Goal: Information Seeking & Learning: Check status

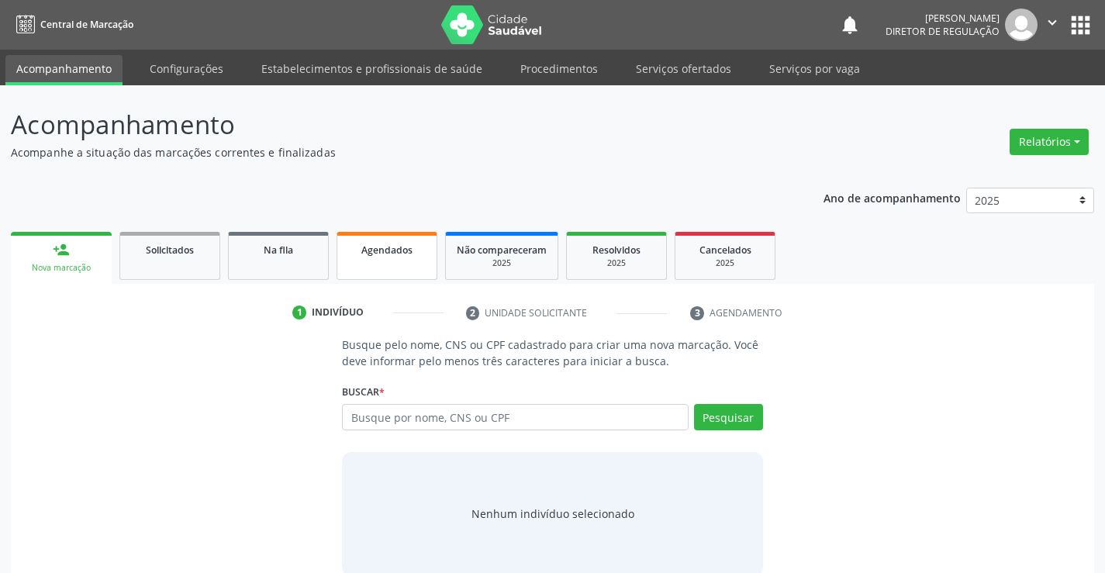
click at [394, 274] on link "Agendados" at bounding box center [387, 256] width 101 height 48
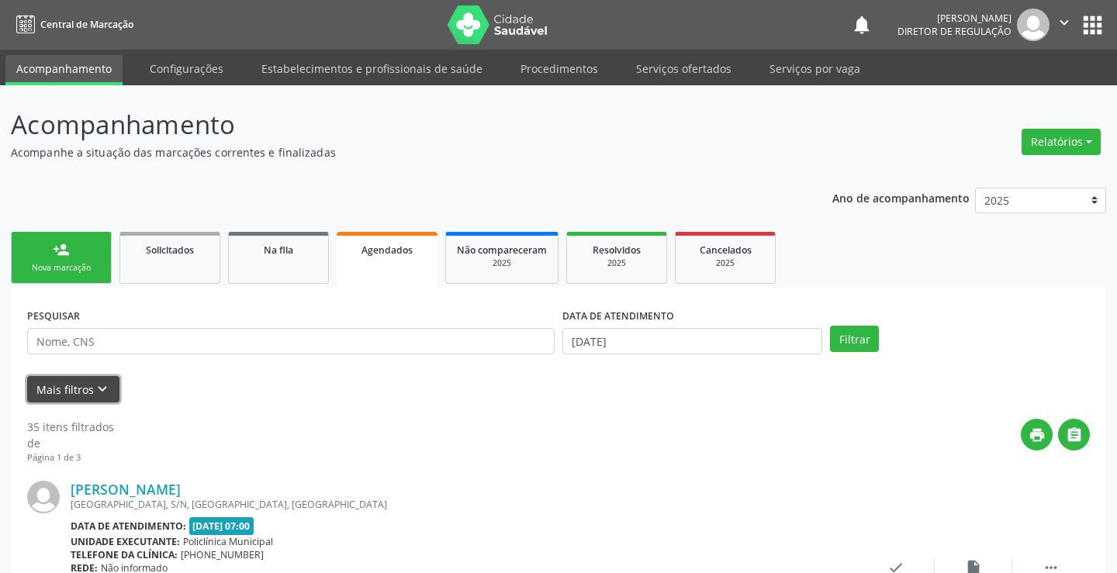
click at [84, 381] on button "Mais filtros keyboard_arrow_down" at bounding box center [73, 389] width 92 height 27
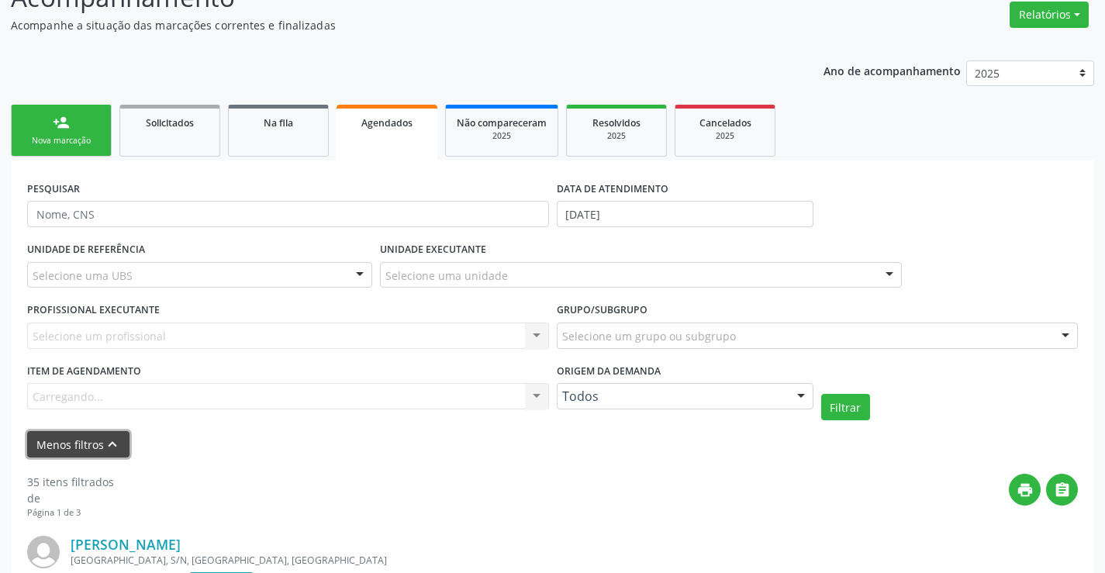
scroll to position [155, 0]
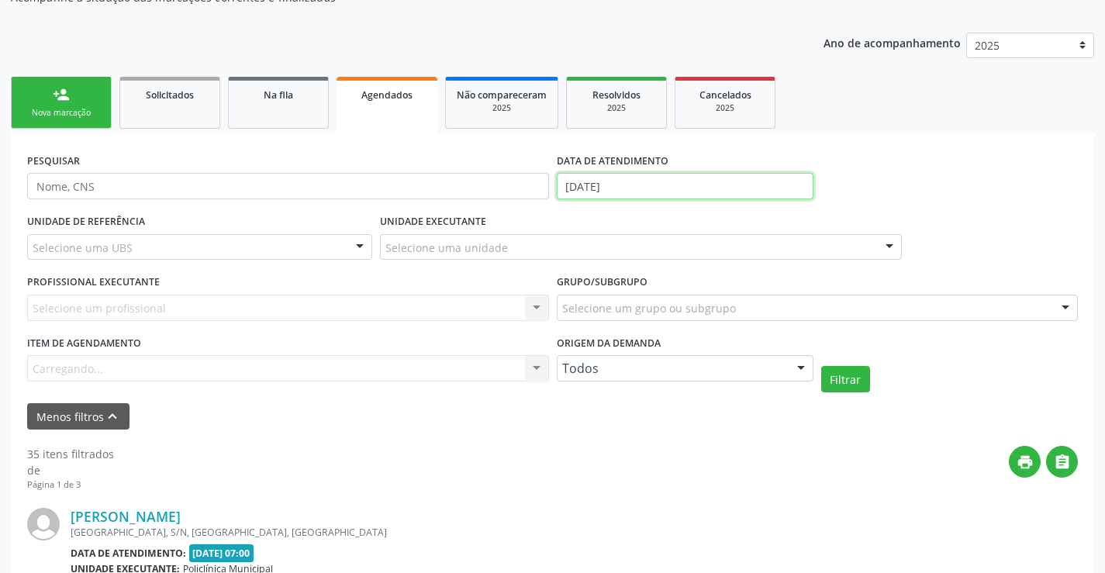
click at [626, 198] on body "Central de Marcação notifications Ana Karolainy Santos Serafim Diretor de regul…" at bounding box center [552, 131] width 1105 height 573
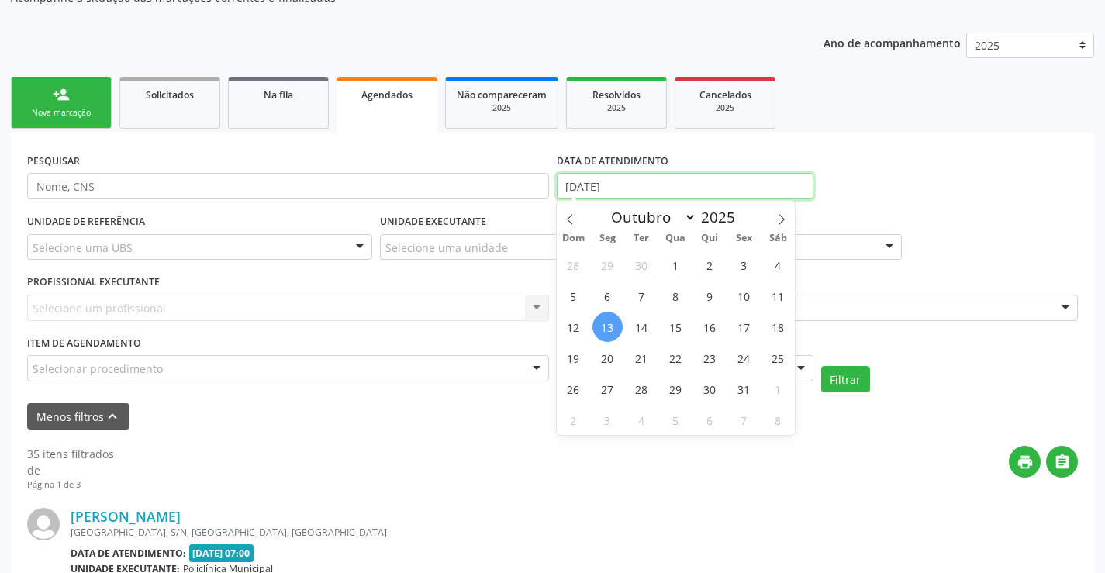
click at [626, 186] on input "13/10/2025" at bounding box center [685, 186] width 257 height 26
click at [655, 329] on span "14" at bounding box center [642, 327] width 30 height 30
type input "14/10/2025"
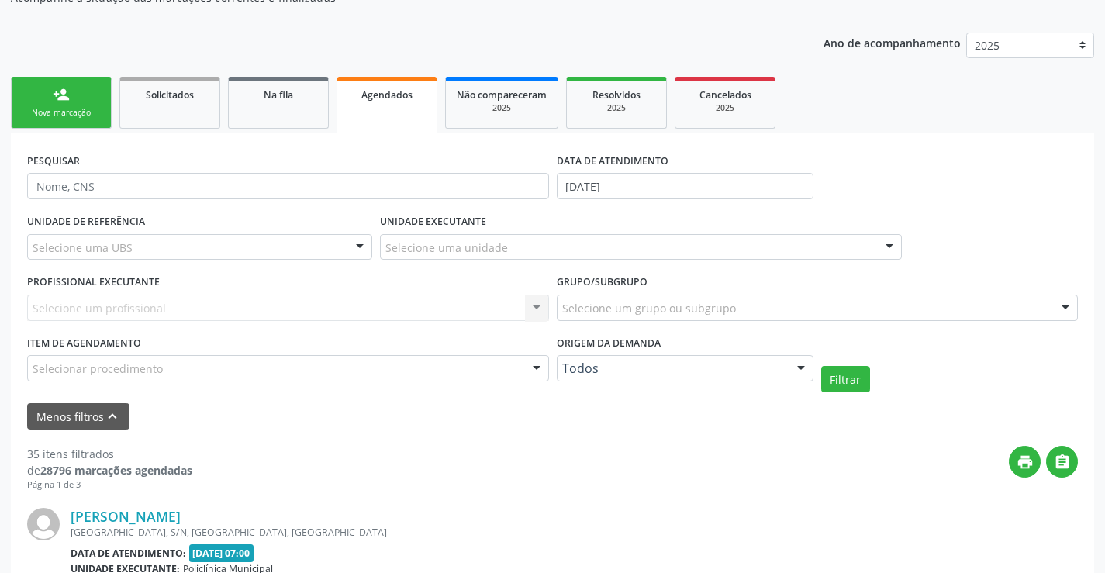
click at [510, 244] on div "Selecione uma unidade" at bounding box center [641, 247] width 522 height 26
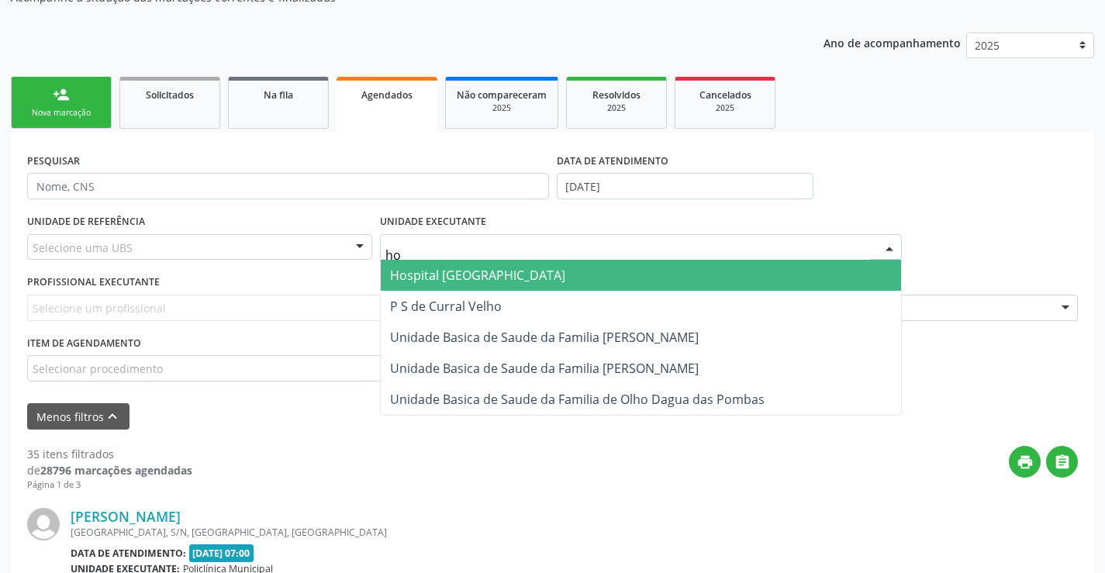
type input "hos"
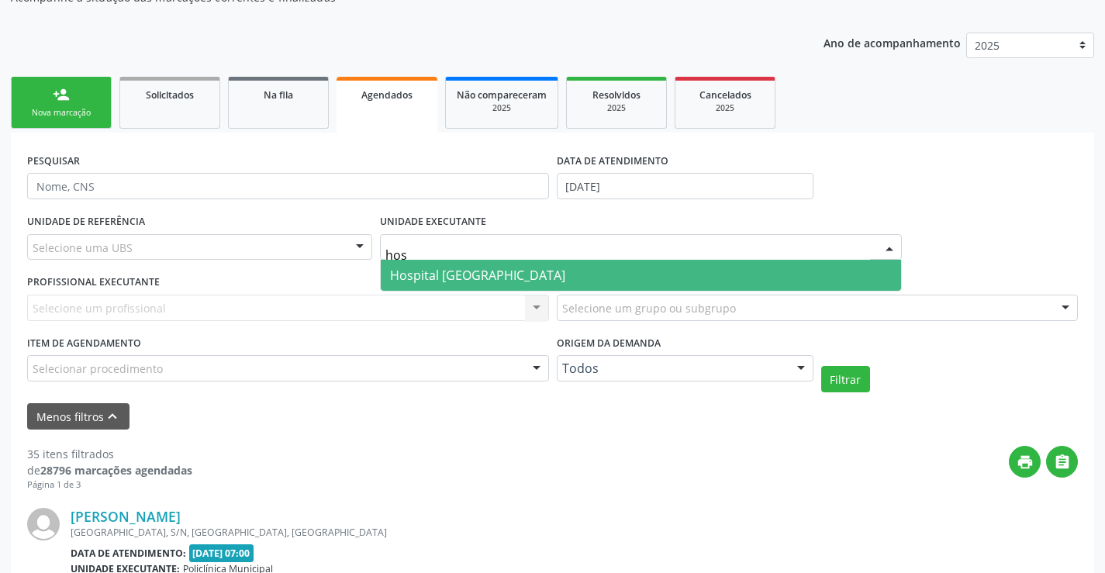
click at [510, 270] on span "Hospital Sao Francisco" at bounding box center [477, 275] width 175 height 17
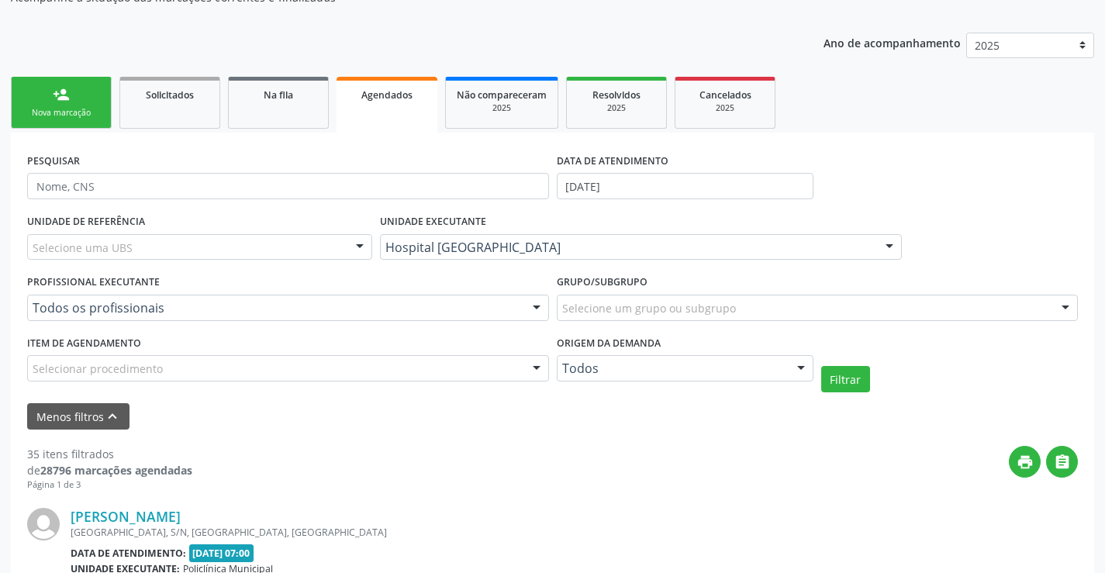
click at [408, 327] on div "PROFISSIONAL EXECUTANTE Todos os profissionais Todos os profissionais Médico An…" at bounding box center [288, 301] width 530 height 61
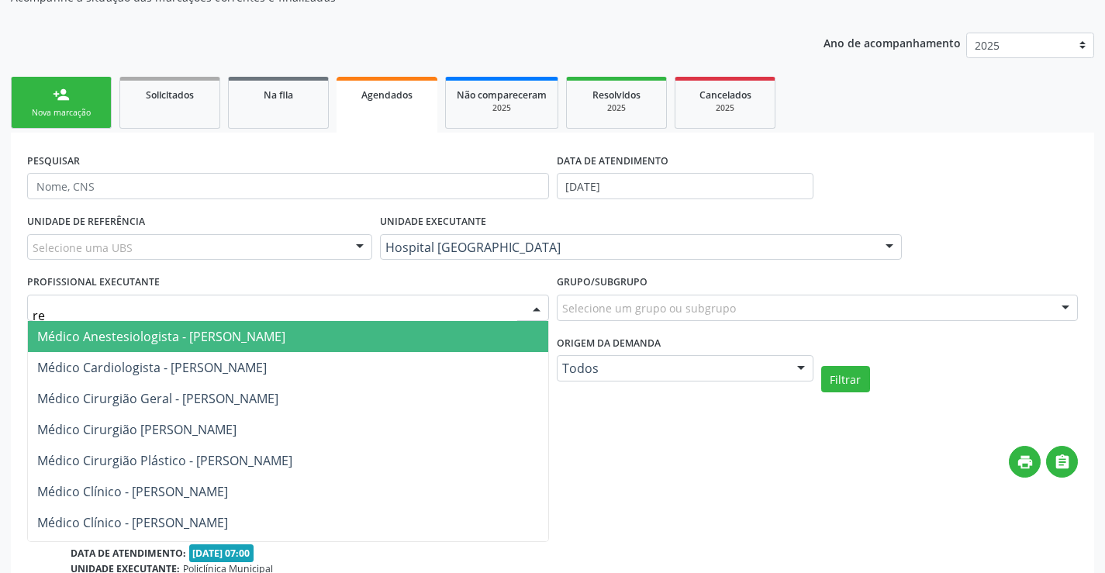
type input "r"
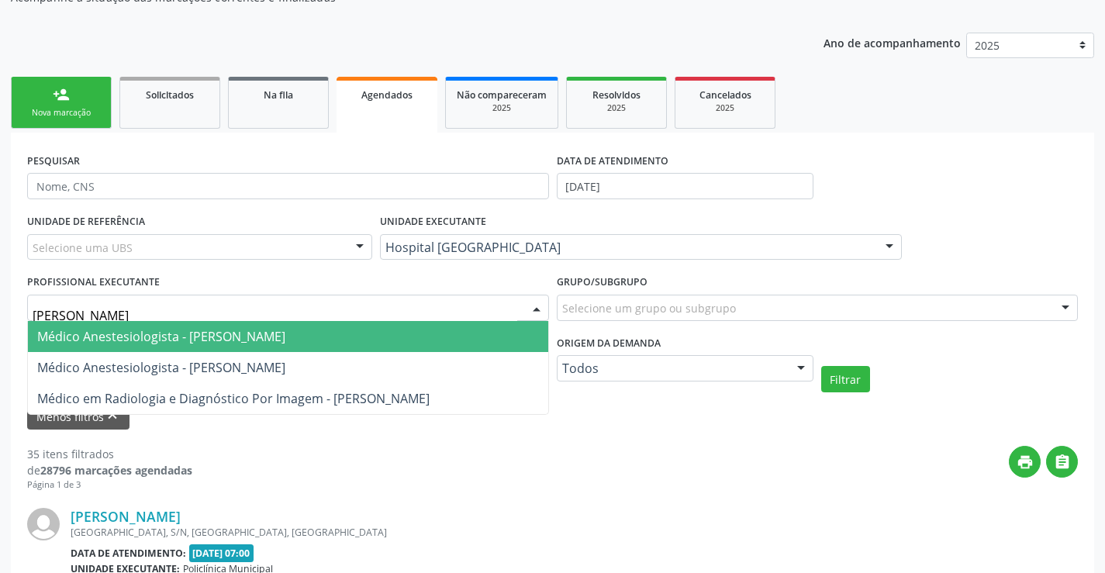
type input "joel"
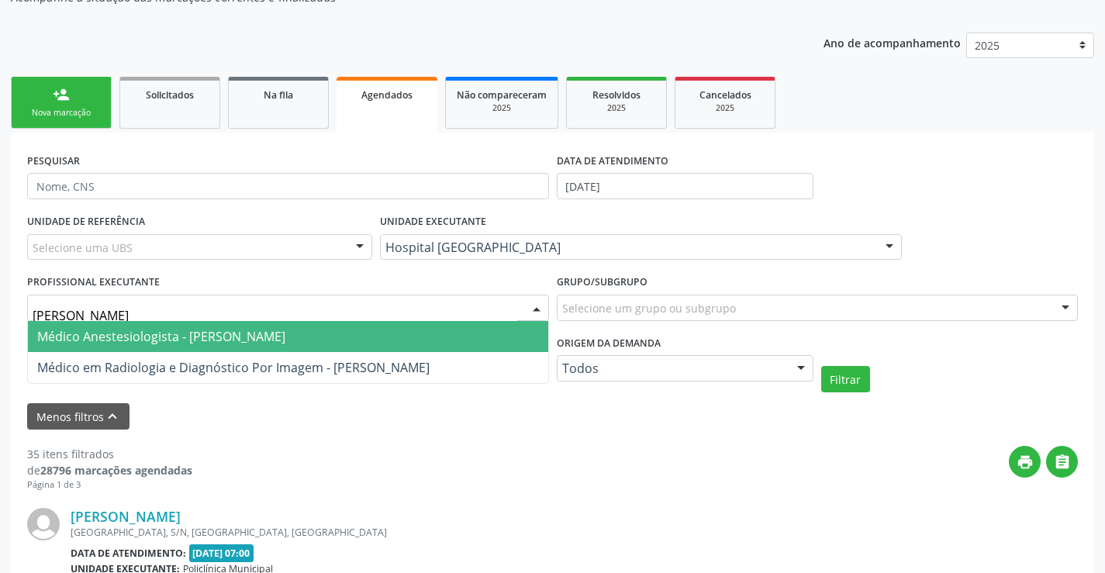
click at [304, 347] on span "Médico Anestesiologista - Joel da Rocha Almeida" at bounding box center [288, 336] width 520 height 31
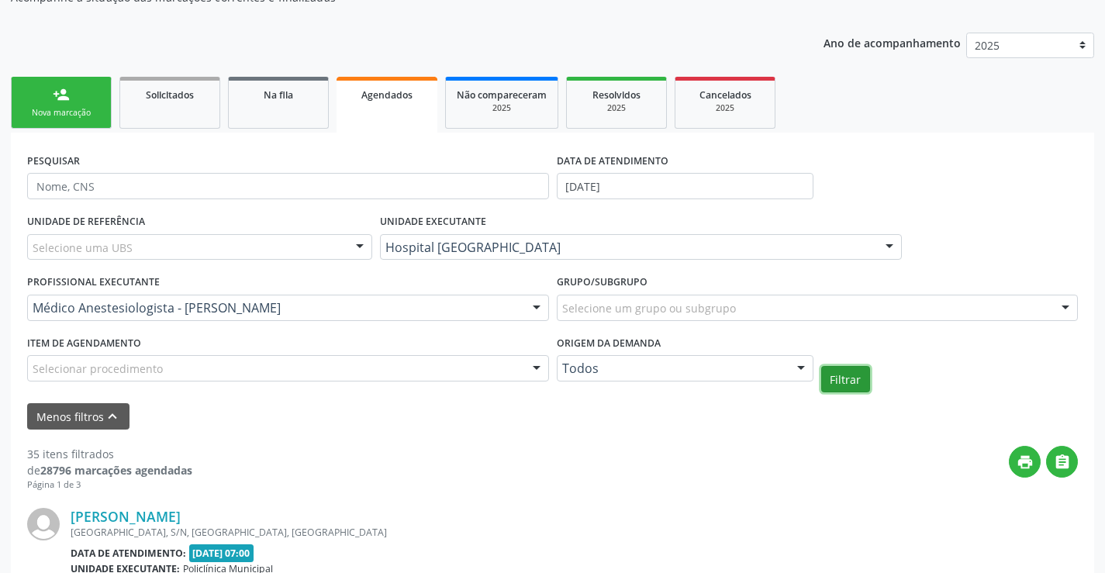
click at [838, 382] on button "Filtrar" at bounding box center [845, 379] width 49 height 26
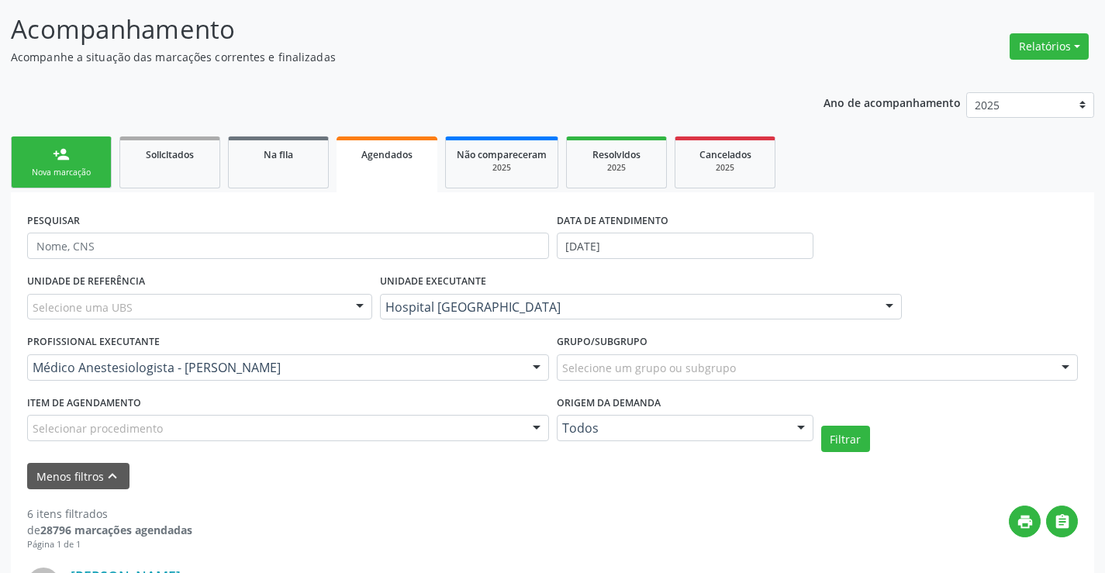
scroll to position [0, 0]
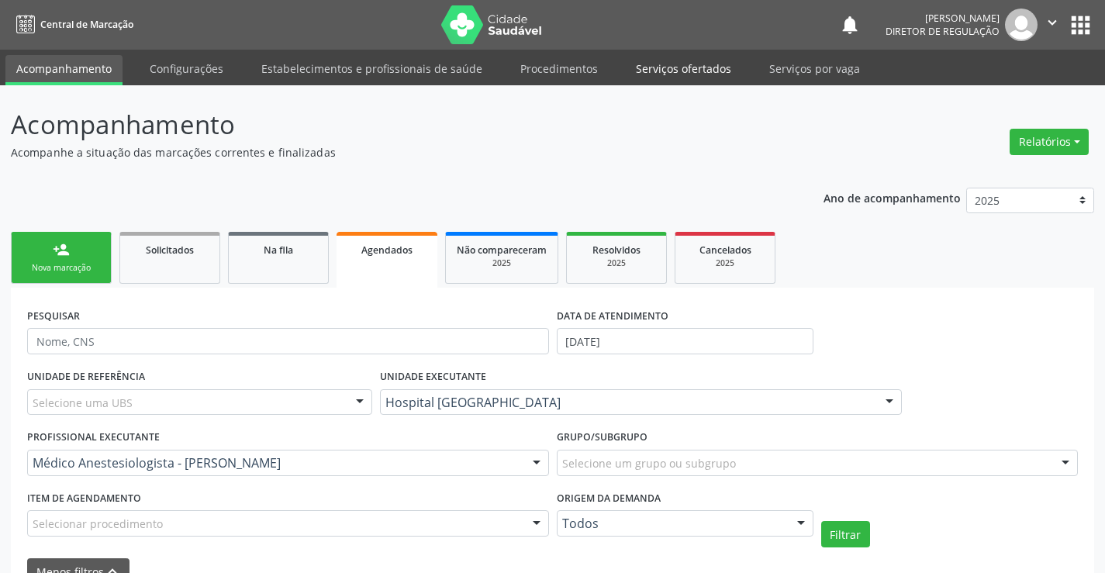
click at [680, 77] on link "Serviços ofertados" at bounding box center [683, 68] width 117 height 27
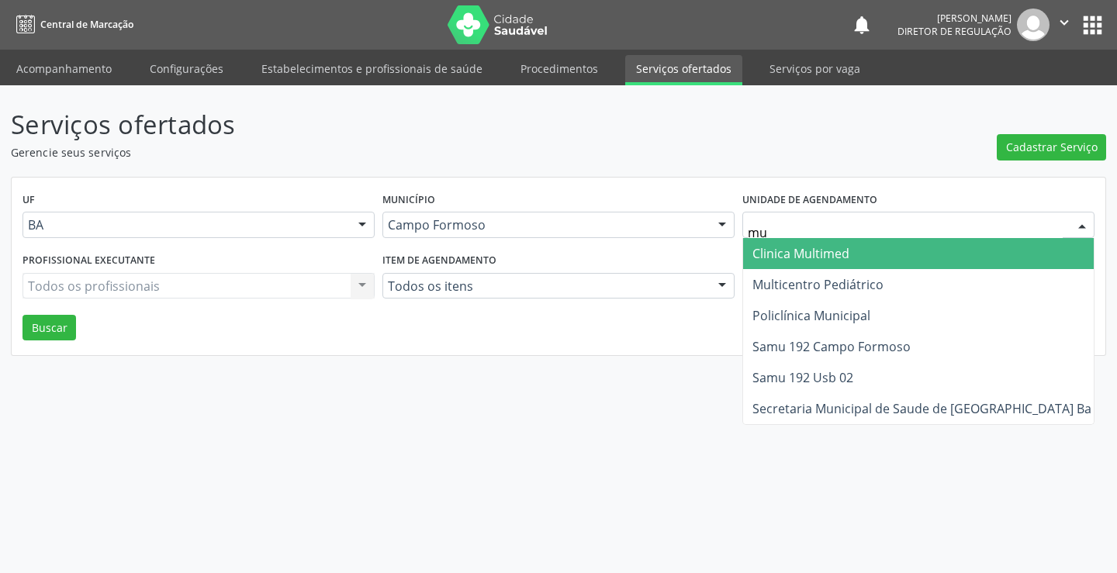
type input "mul"
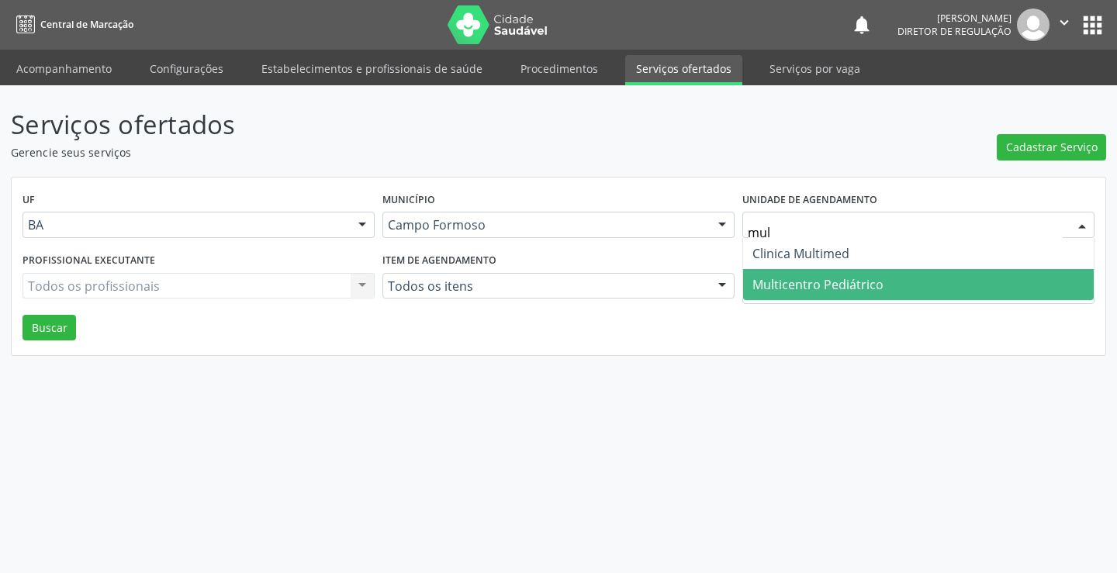
click at [802, 278] on span "Multicentro Pediátrico" at bounding box center [817, 284] width 131 height 17
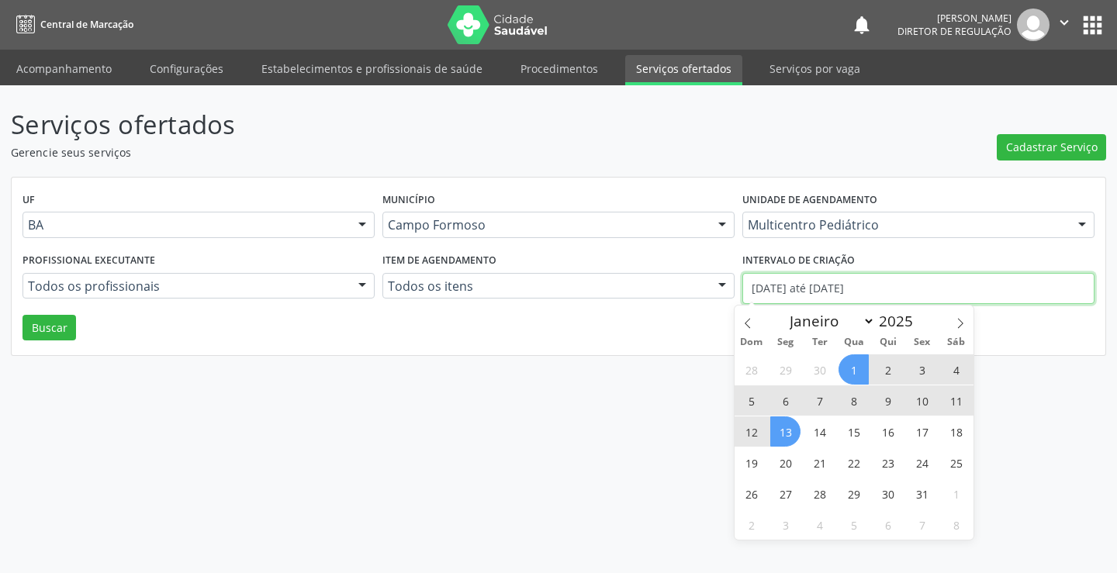
click at [749, 292] on input "01/10/2025 até 13/10/2025" at bounding box center [918, 288] width 352 height 31
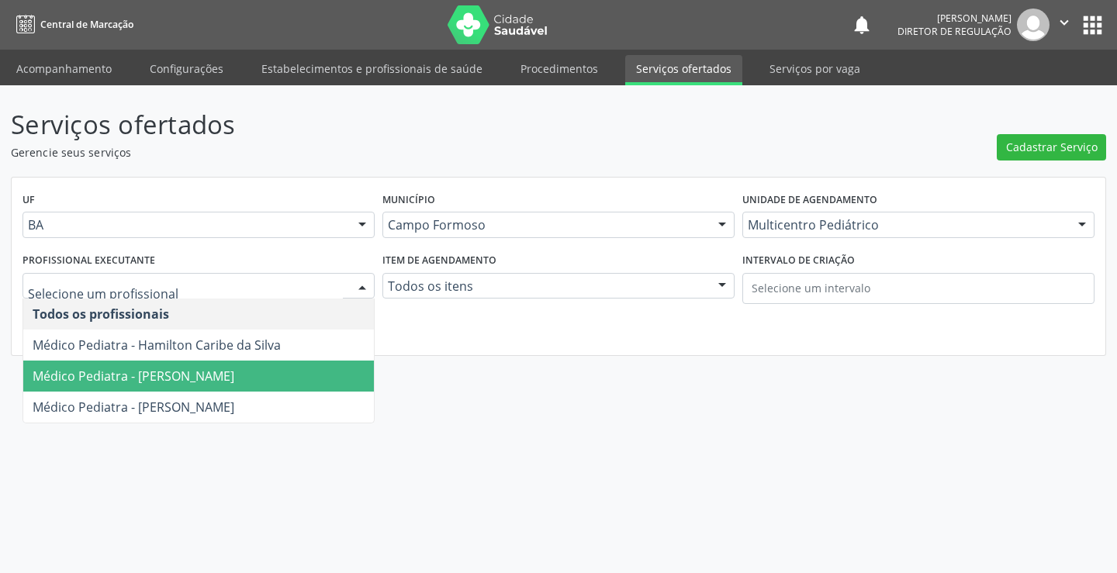
click at [161, 382] on span "Médico Pediatra - Maria Eleny Goncalves de Oliveira Porto" at bounding box center [134, 376] width 202 height 17
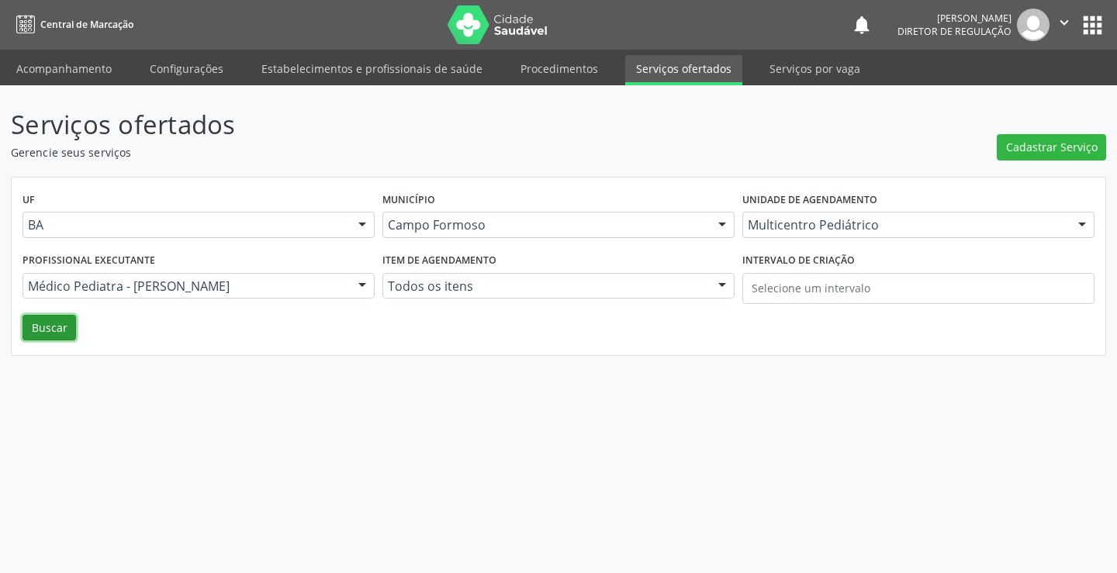
click at [74, 330] on button "Buscar" at bounding box center [49, 328] width 54 height 26
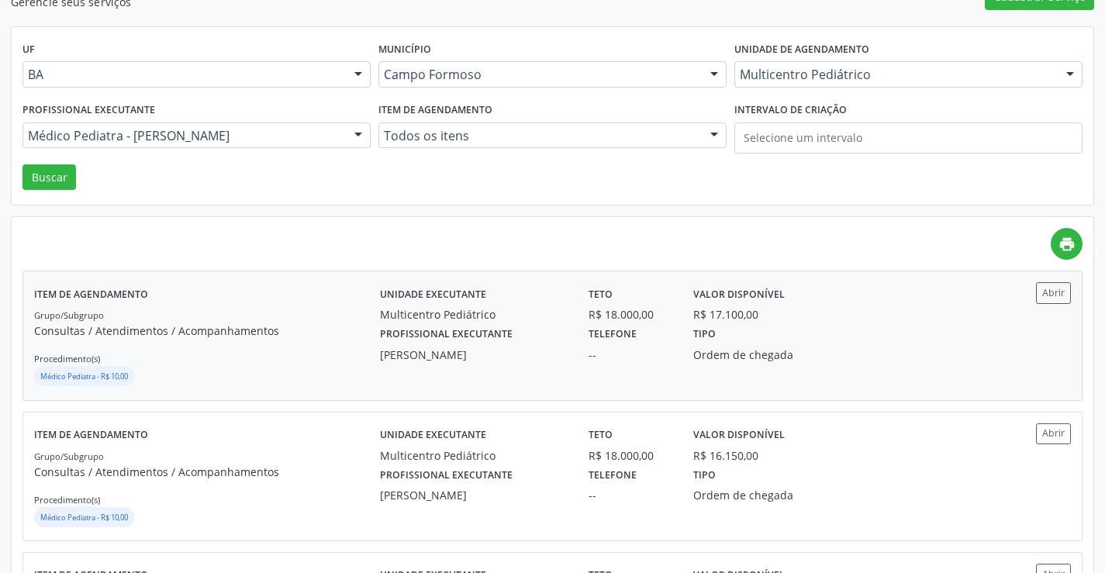
scroll to position [155, 0]
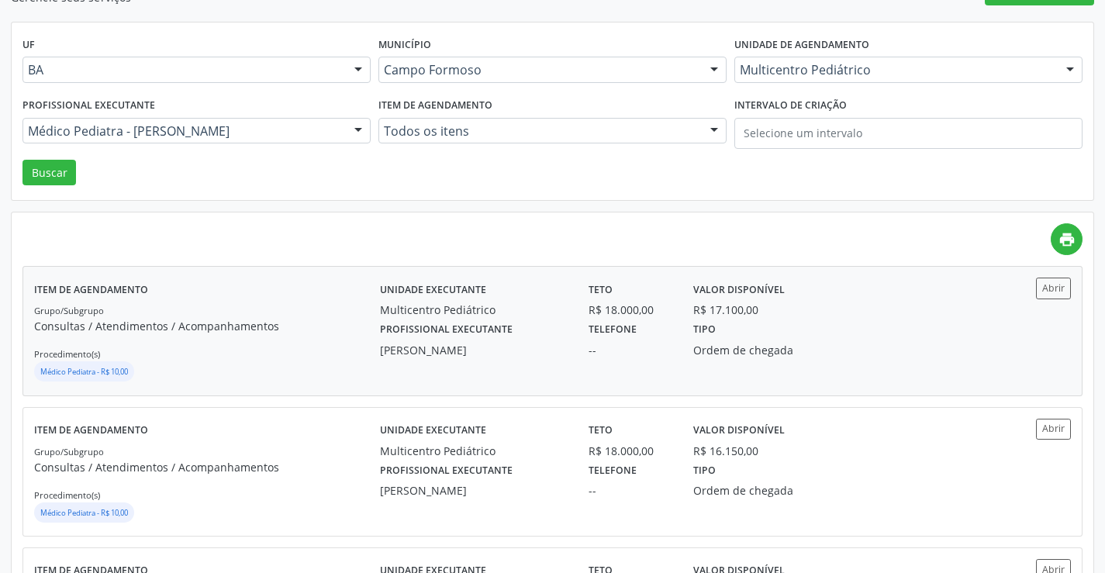
click at [996, 339] on div "Abrir" at bounding box center [1028, 331] width 86 height 106
click at [254, 107] on div "Profissional executante Médico Pediatra - Maria Eleny Goncalves de Oliveira Por…" at bounding box center [197, 127] width 356 height 66
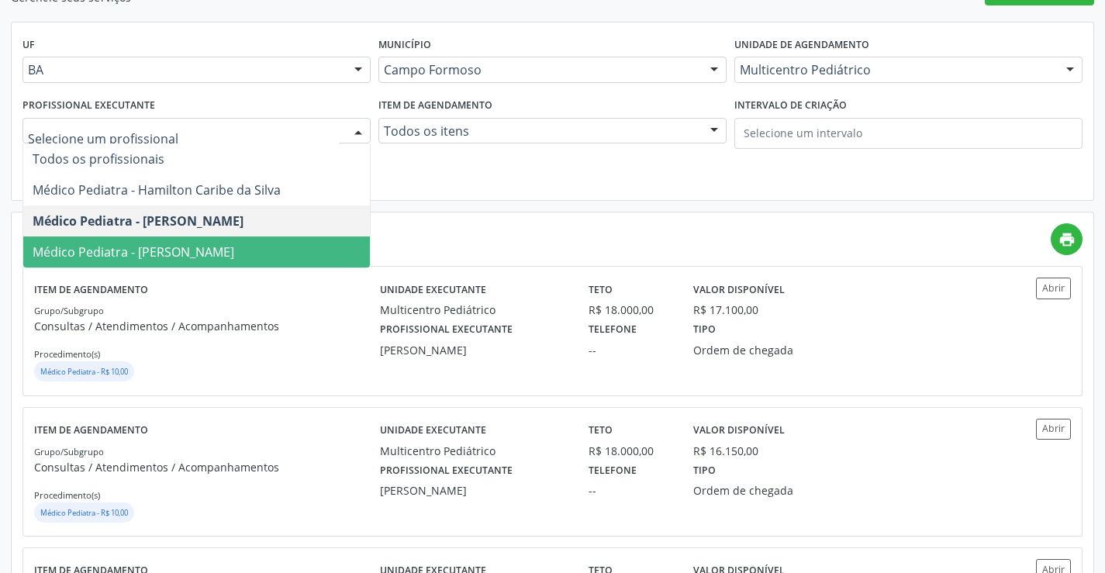
click at [187, 247] on span "Médico Pediatra - Maria Ubaldina Silva Calixto Sobreira" at bounding box center [134, 252] width 202 height 17
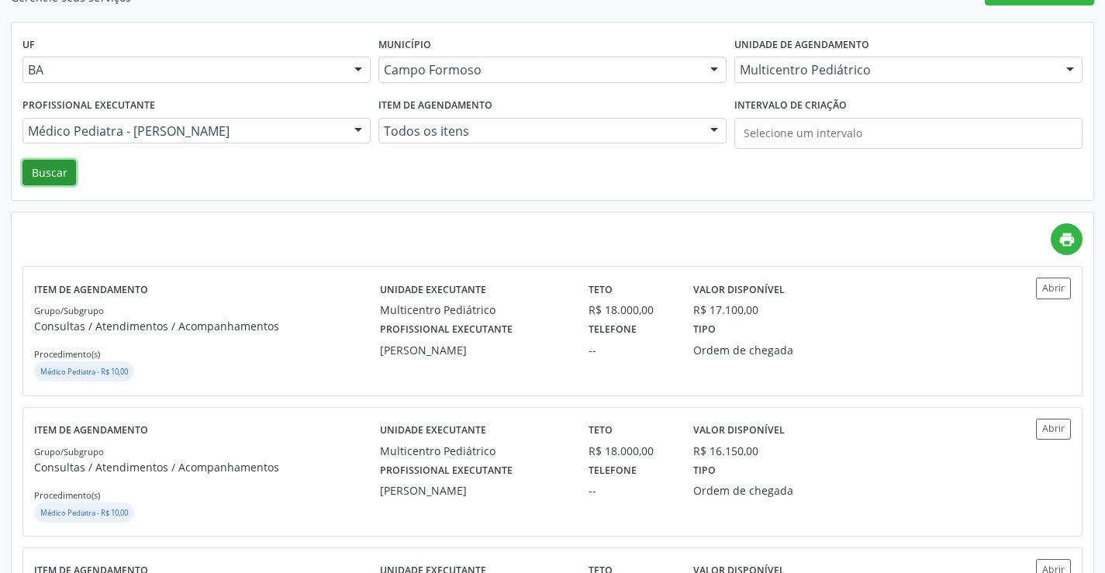
click at [47, 168] on button "Buscar" at bounding box center [49, 173] width 54 height 26
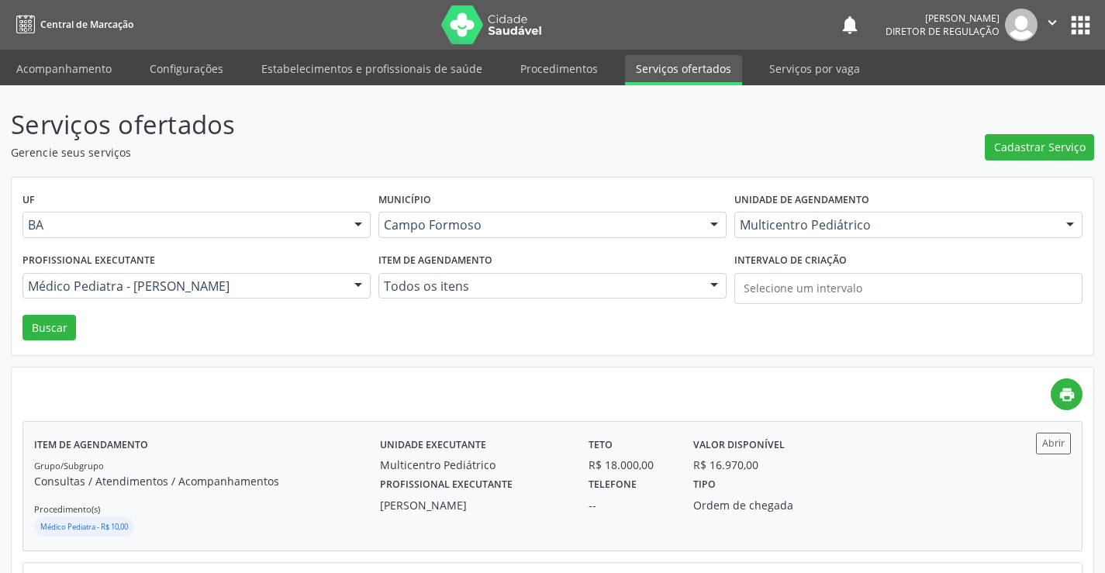
click at [946, 468] on div "Unidade executante Multicentro Pediátrico Teto R$ 18.000,00 Valor disponível R$…" at bounding box center [682, 453] width 627 height 40
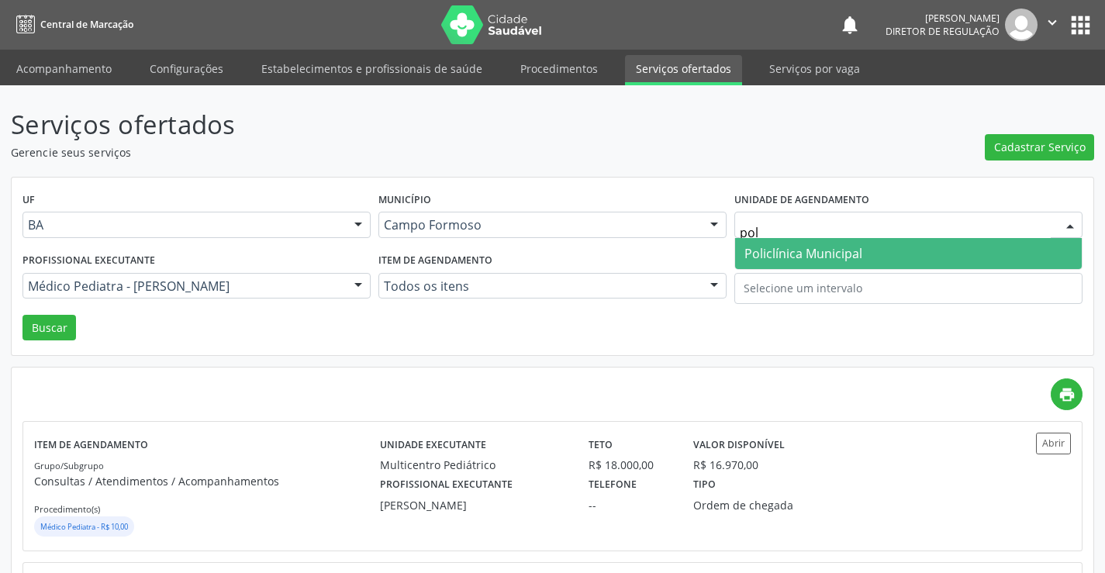
type input "poli"
click at [756, 257] on span "Policlínica Municipal" at bounding box center [804, 253] width 118 height 17
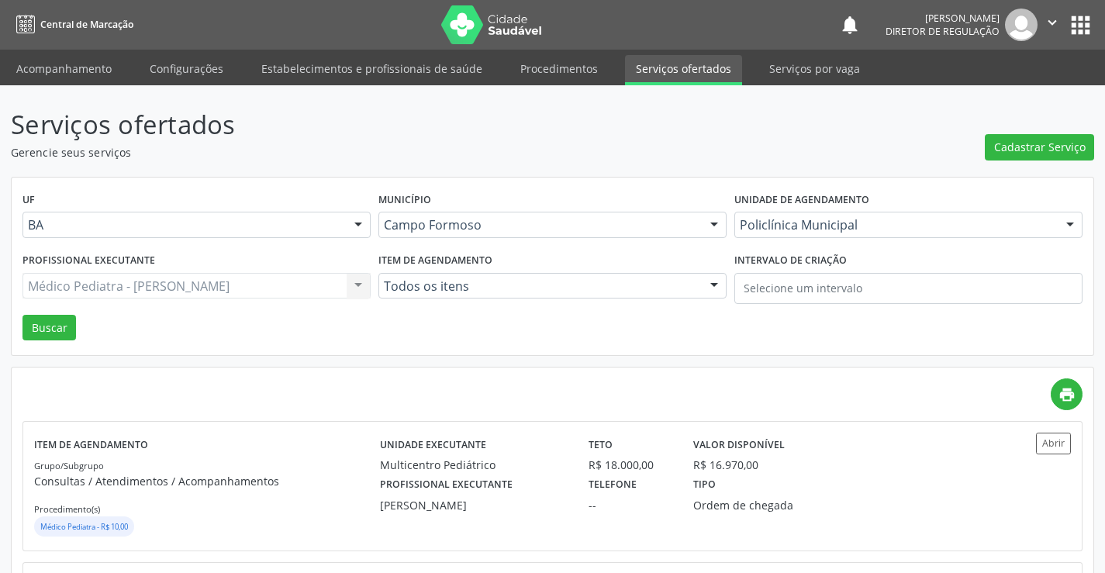
click at [298, 289] on div "Médico Pediatra - Maria Ubaldina Silva Calixto Sobreira Todos os profissionais …" at bounding box center [196, 286] width 348 height 26
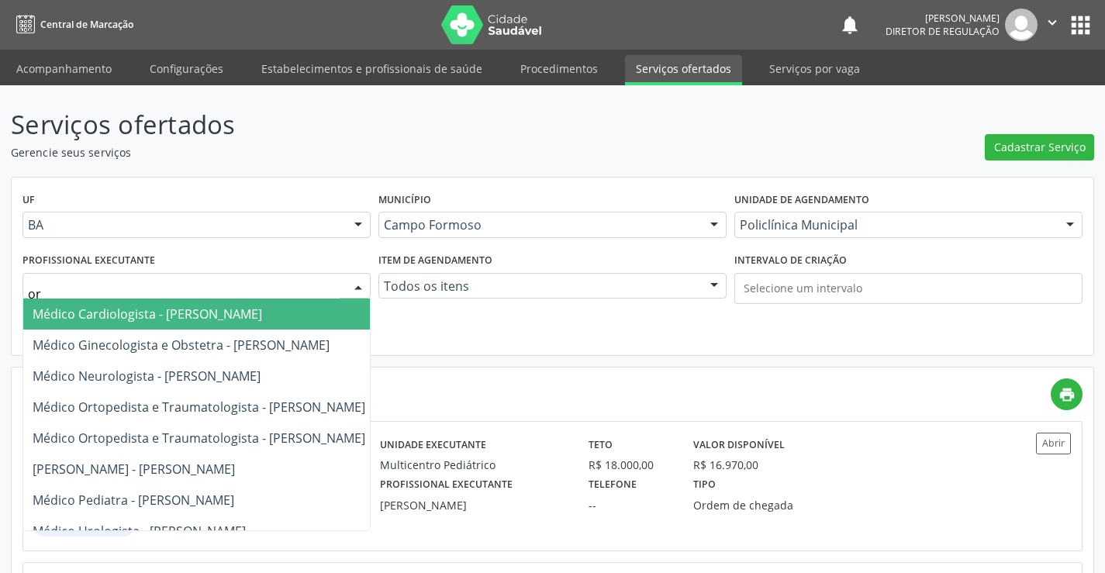
type input "orl"
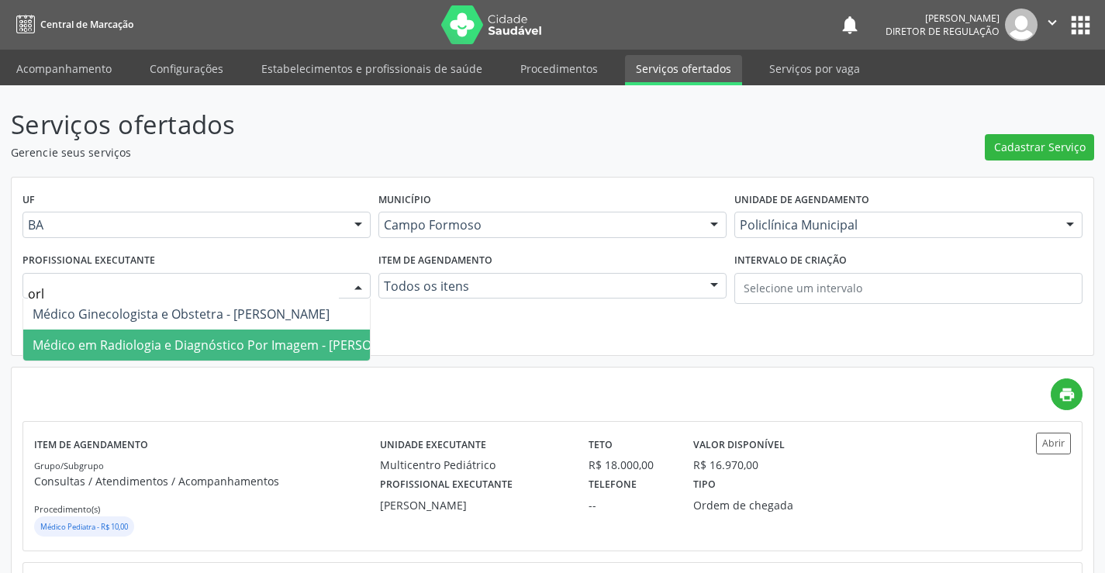
click at [279, 350] on span "Médico em Radiologia e Diagnóstico Por Imagem - Orlindo Carvalho dos Santos" at bounding box center [229, 345] width 392 height 17
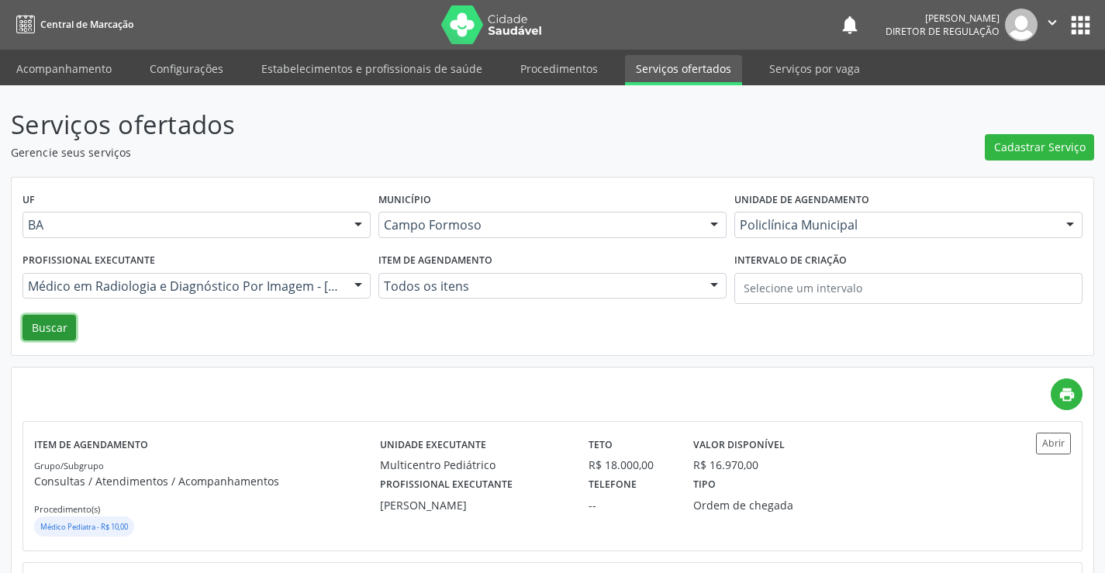
click at [51, 323] on button "Buscar" at bounding box center [49, 328] width 54 height 26
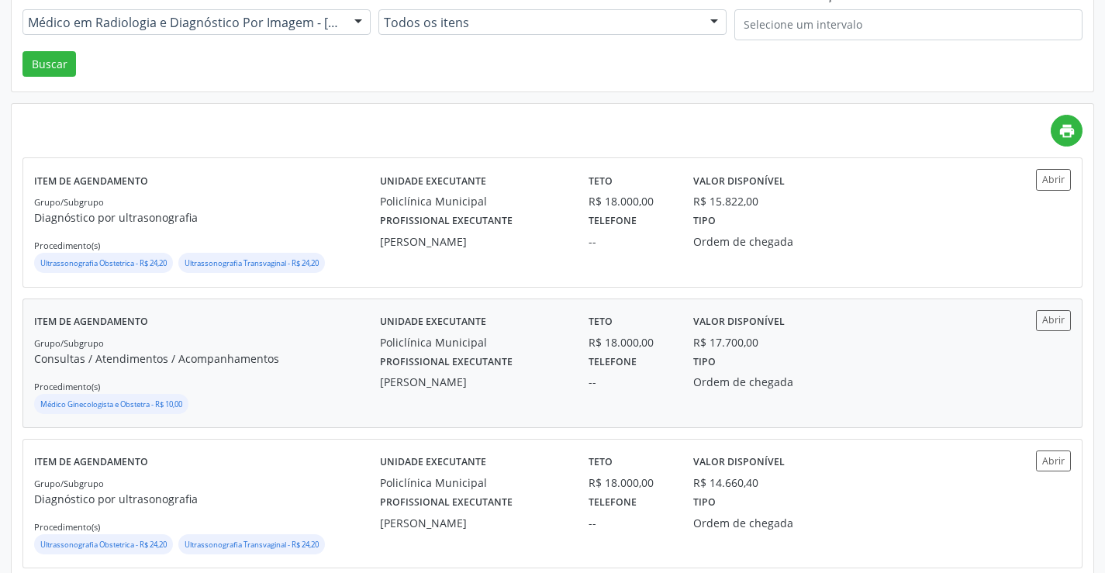
scroll to position [310, 0]
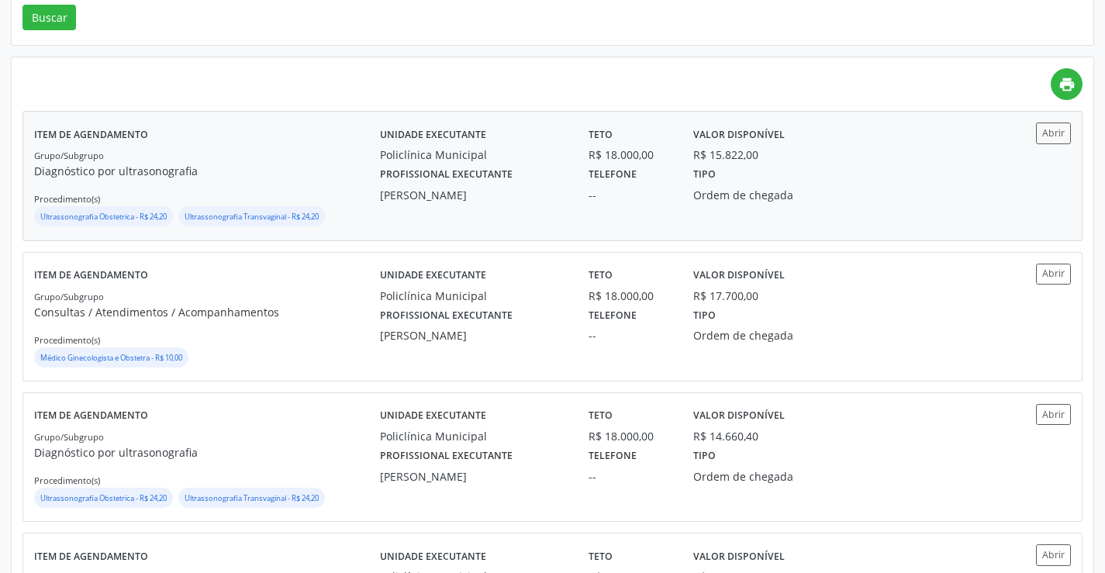
click at [837, 176] on div "Tipo Ordem de chegada" at bounding box center [761, 183] width 157 height 40
click at [893, 361] on div "Unidade executante Policlínica Municipal Teto R$ 18.000,00 Valor disponível R$ …" at bounding box center [682, 317] width 605 height 106
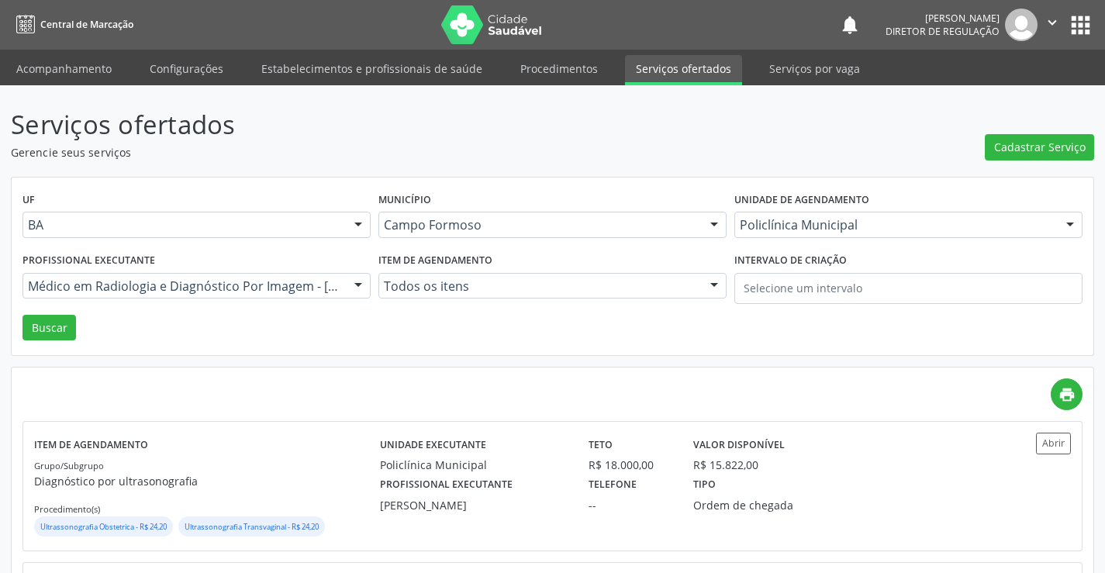
click at [1052, 25] on icon "" at bounding box center [1052, 22] width 17 height 17
click at [987, 88] on link "Sair" at bounding box center [1012, 95] width 107 height 22
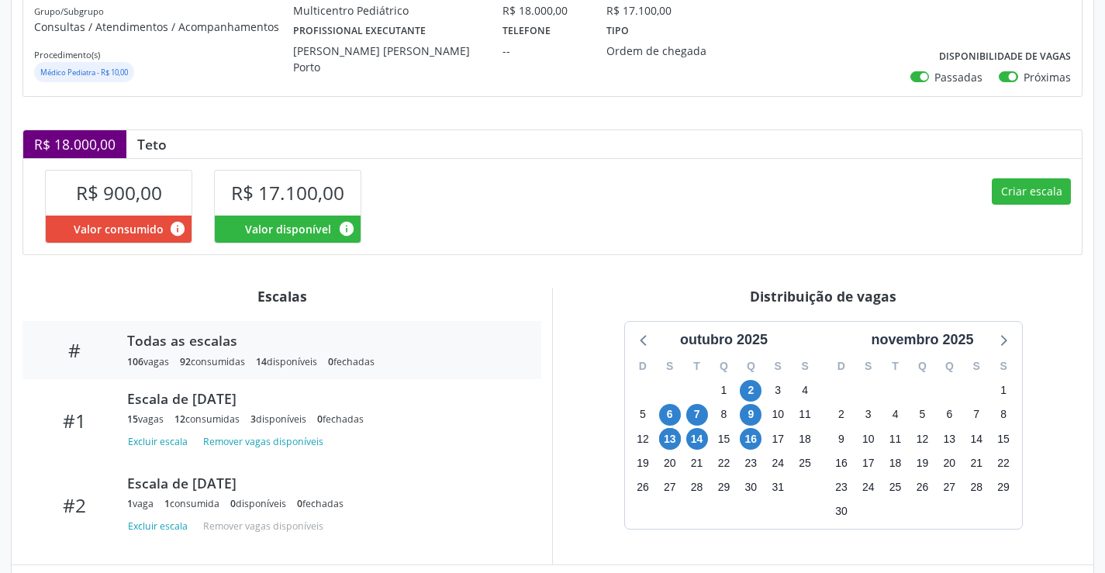
scroll to position [299, 0]
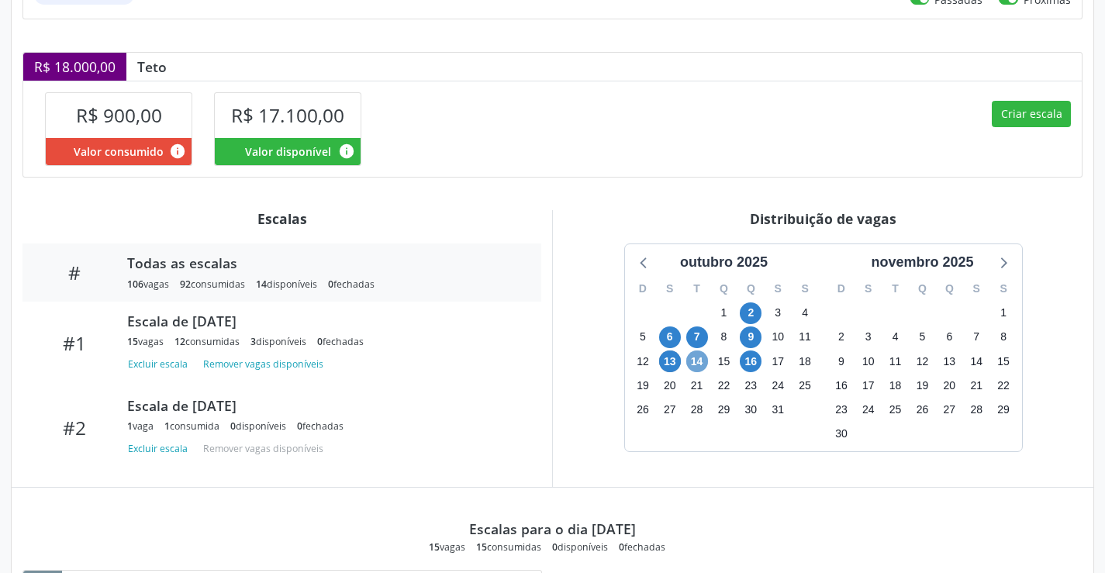
click at [690, 362] on span "14" at bounding box center [697, 362] width 22 height 22
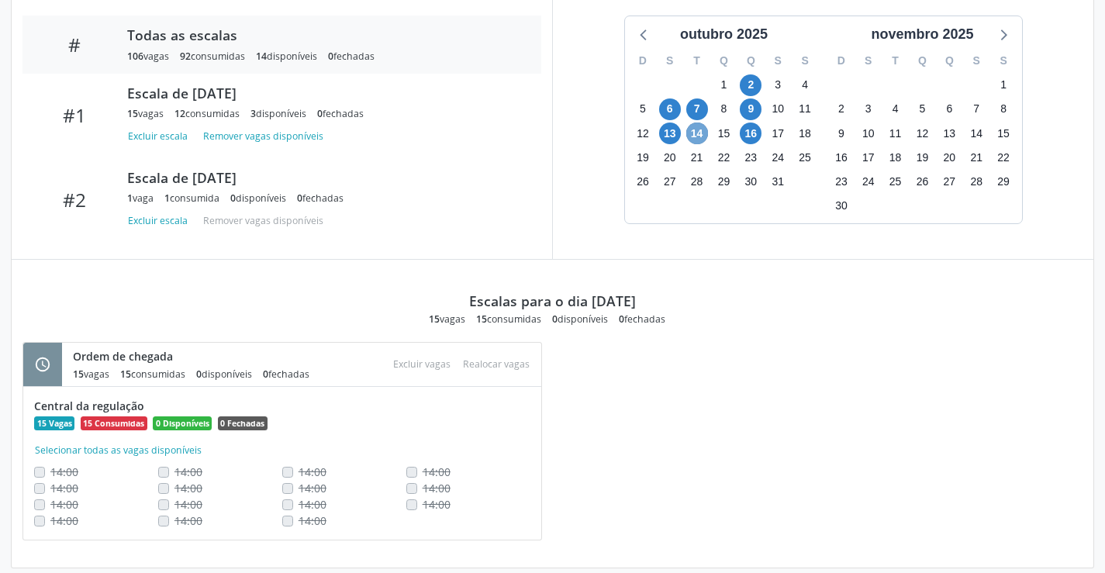
scroll to position [544, 0]
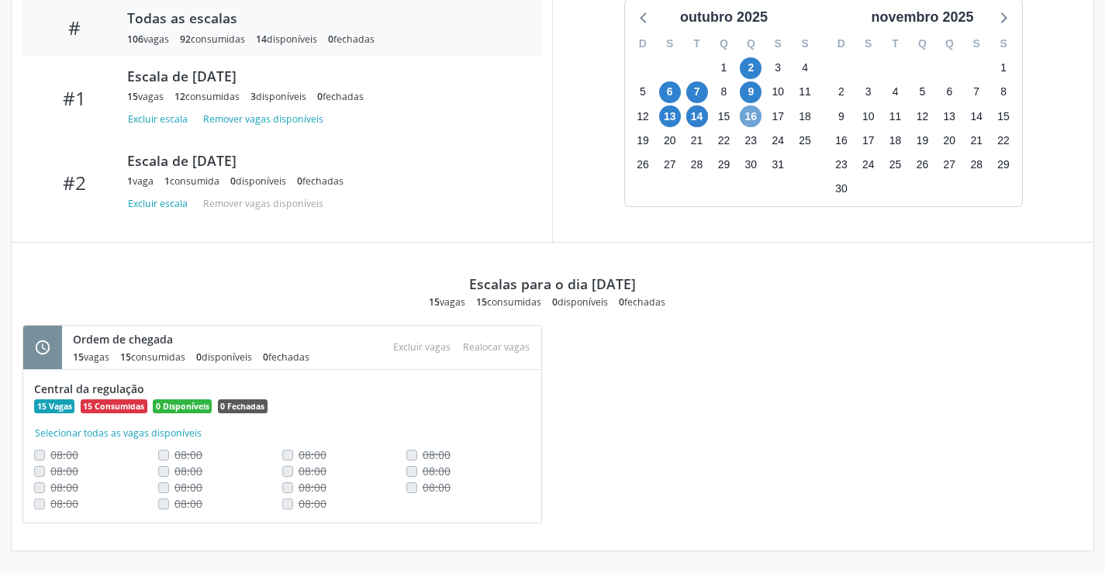
click at [755, 123] on span "16" at bounding box center [751, 116] width 22 height 22
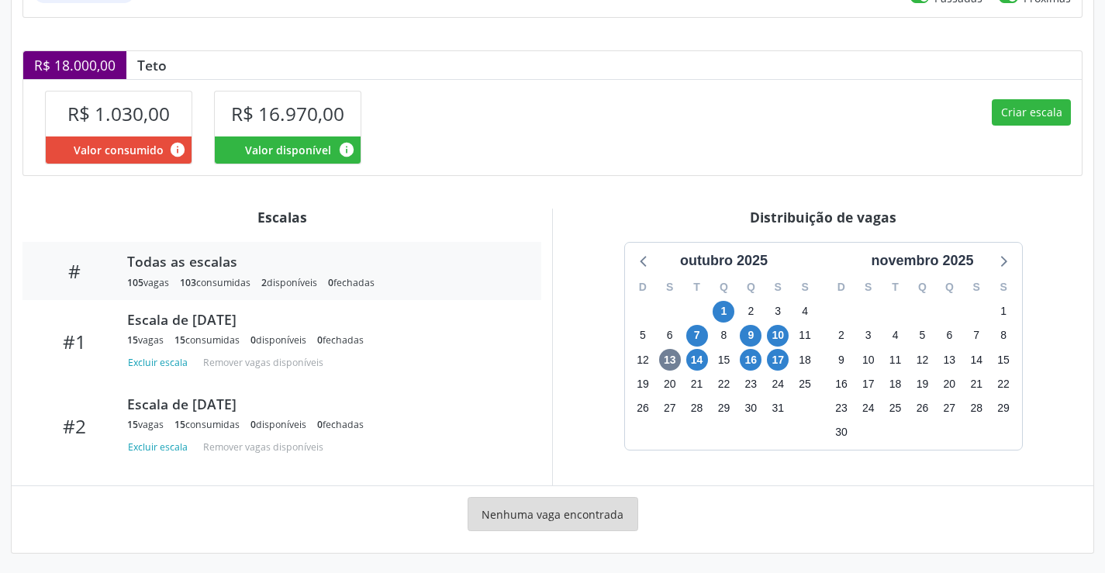
scroll to position [303, 0]
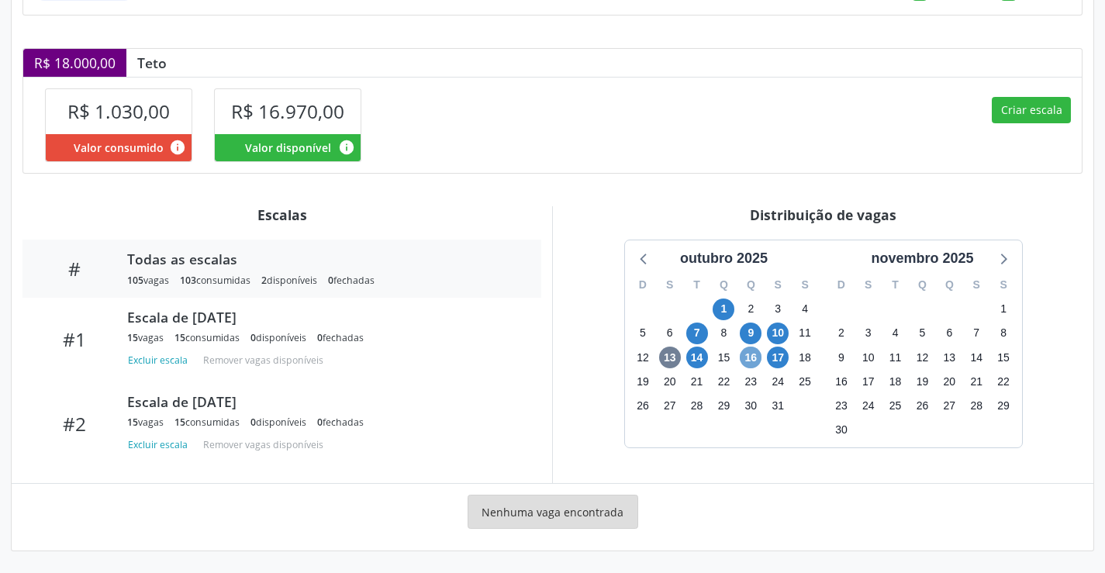
click at [750, 363] on span "16" at bounding box center [751, 358] width 22 height 22
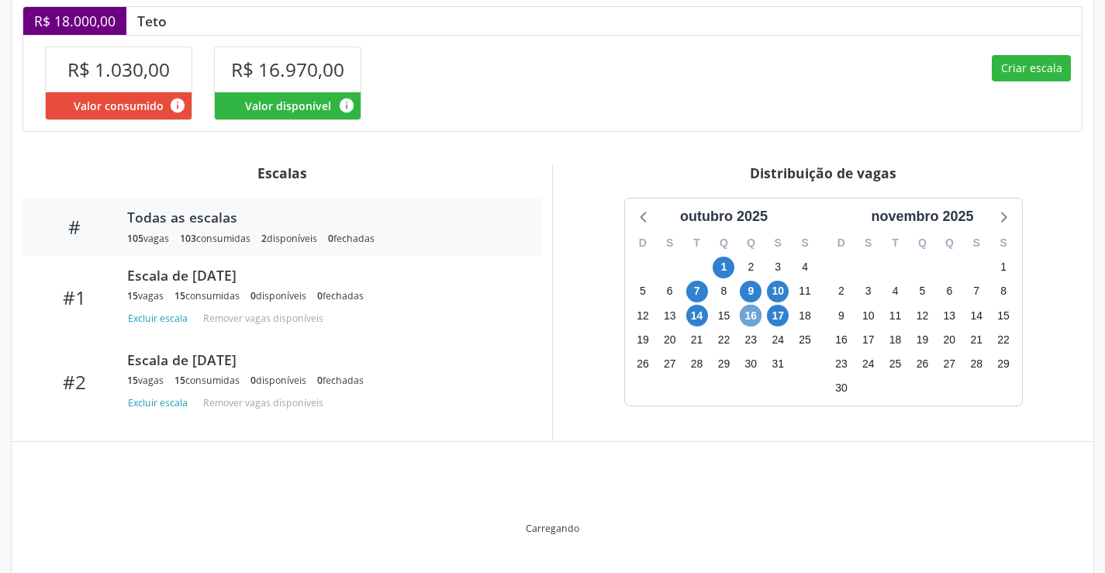
scroll to position [383, 0]
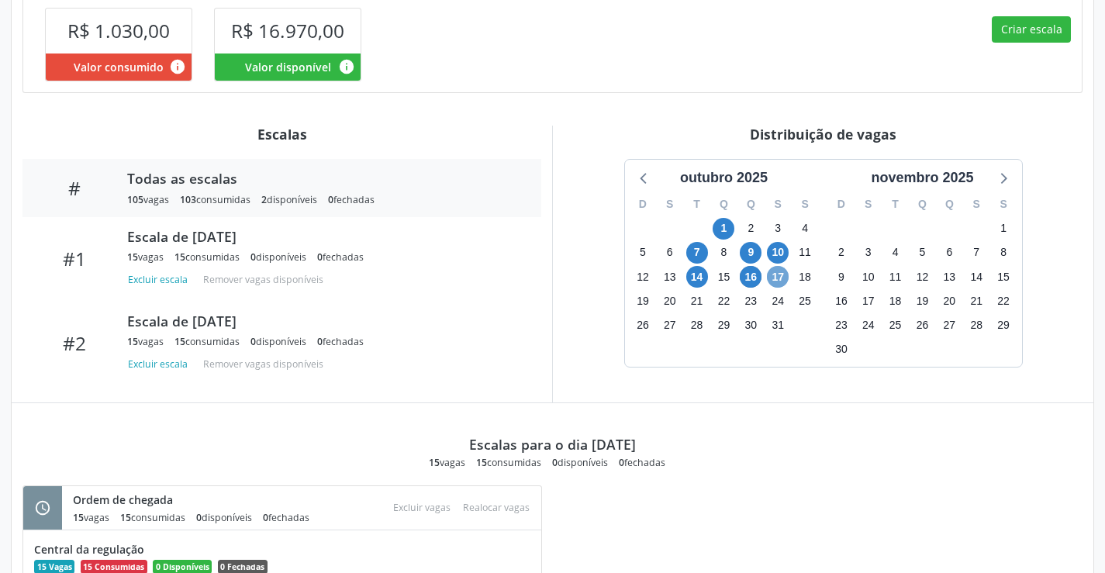
click at [775, 283] on span "17" at bounding box center [778, 277] width 22 height 22
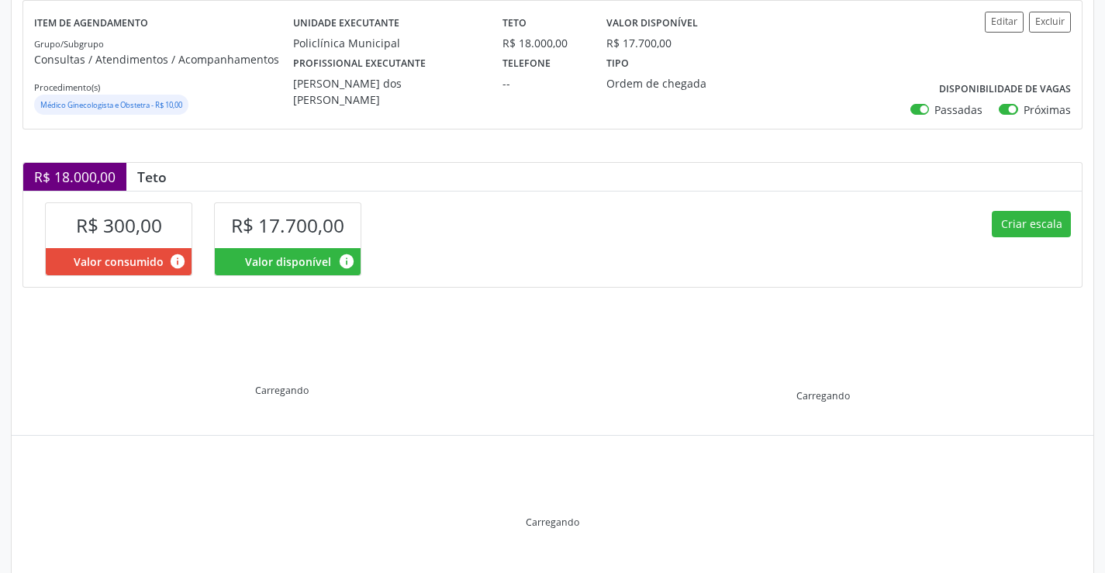
scroll to position [221, 0]
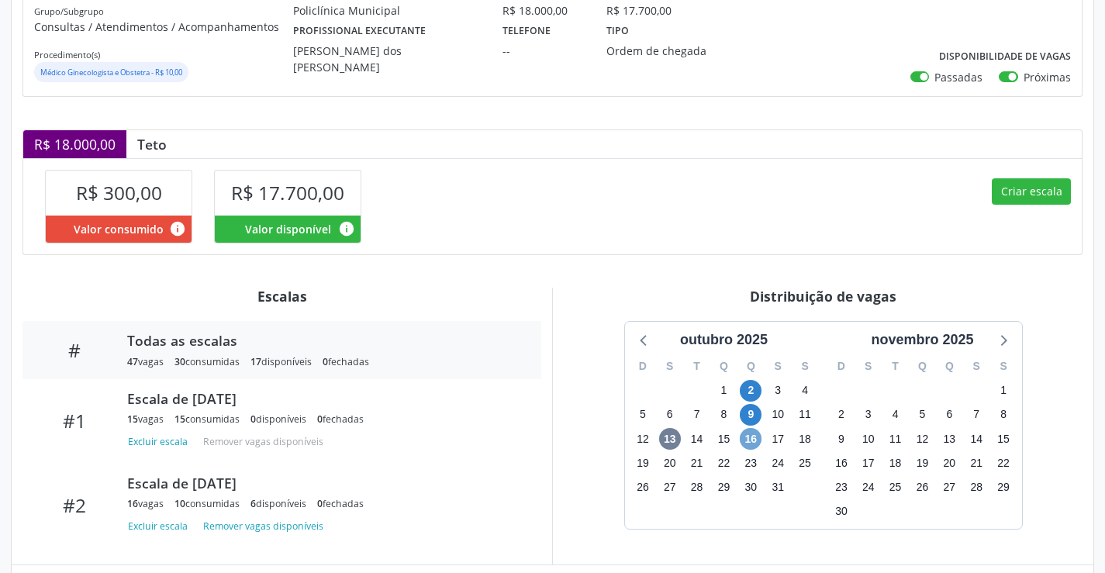
click at [750, 440] on span "16" at bounding box center [751, 439] width 22 height 22
click at [751, 440] on span "16" at bounding box center [751, 439] width 22 height 22
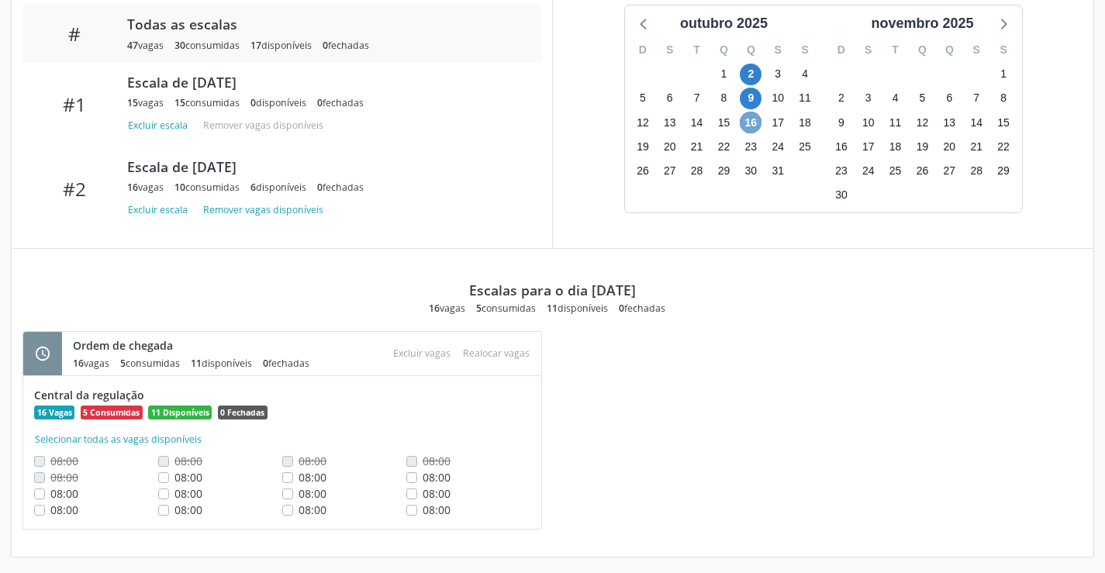
scroll to position [538, 0]
